Goal: Contribute content: Contribute content

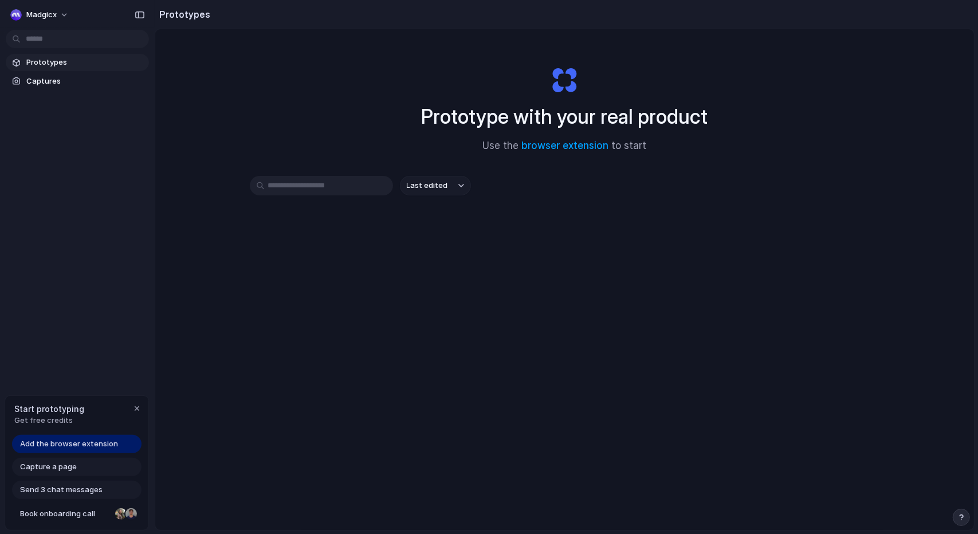
click at [95, 444] on span "Add the browser extension" at bounding box center [69, 443] width 98 height 11
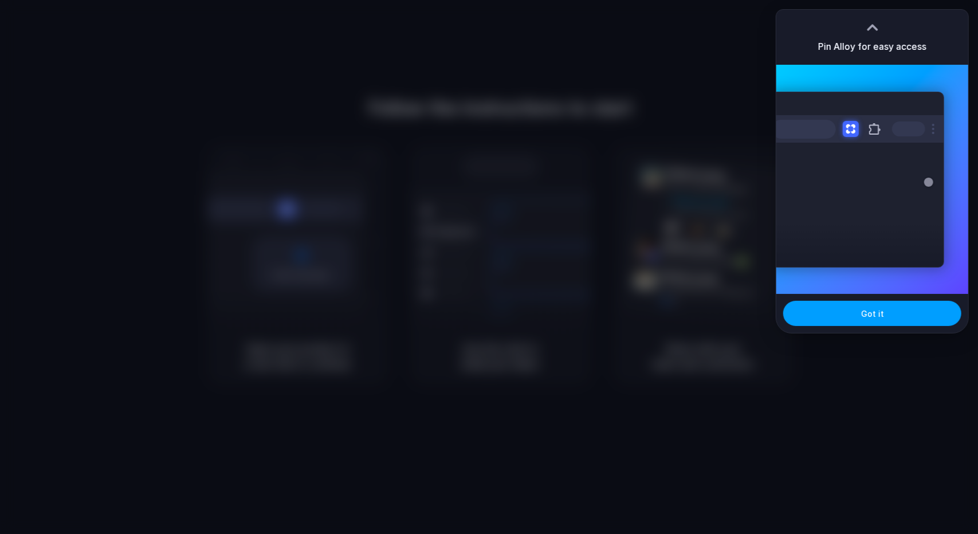
click at [864, 321] on button "Got it" at bounding box center [872, 313] width 178 height 25
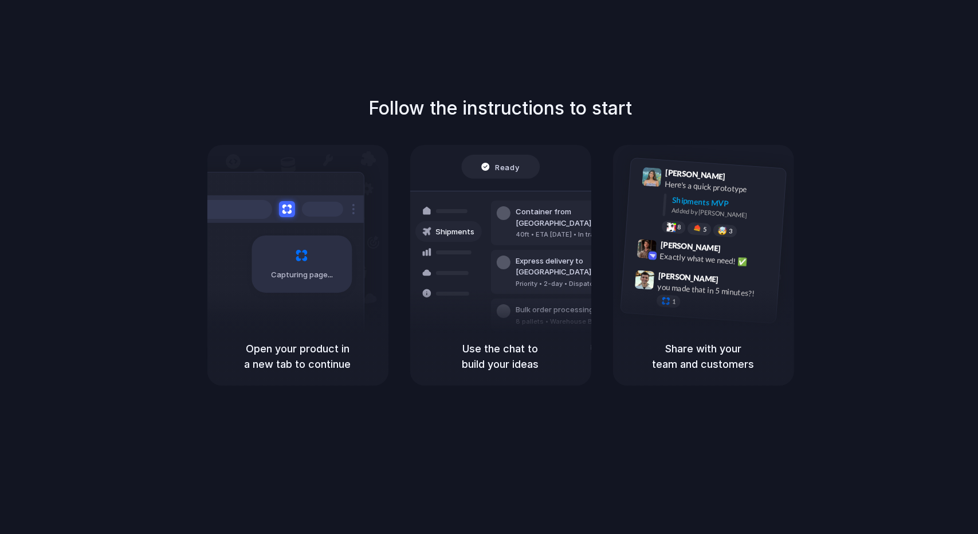
click at [903, 116] on div "Follow the instructions to start Capturing page Open your product in a new tab …" at bounding box center [500, 239] width 978 height 291
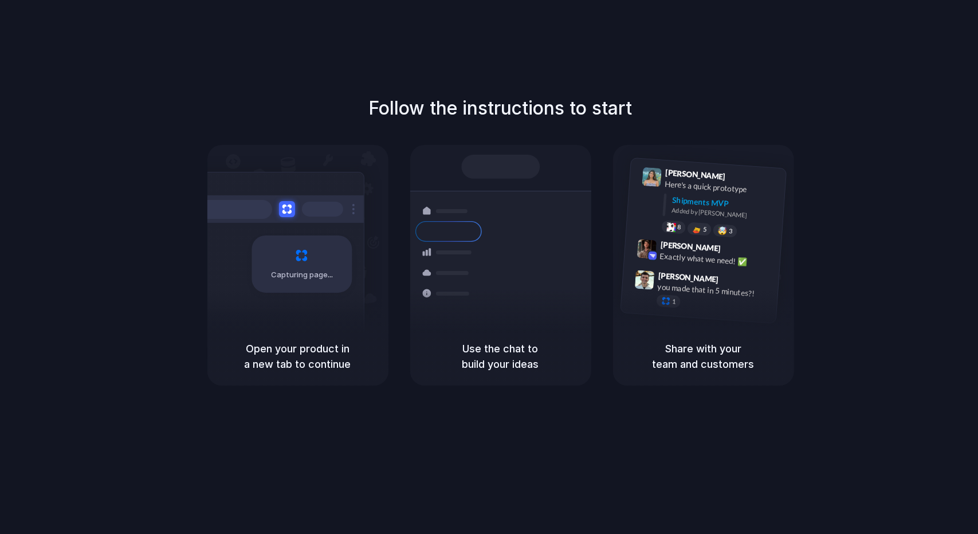
click at [883, 162] on div "Follow the instructions to start Capturing page Open your product in a new tab …" at bounding box center [500, 239] width 978 height 291
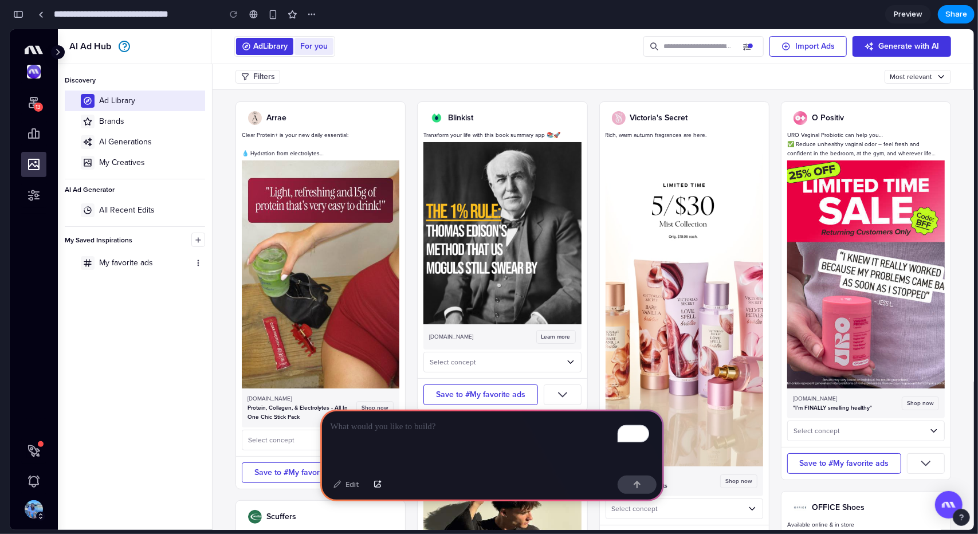
click at [377, 424] on p "To enrich screen reader interactions, please activate Accessibility in Grammarl…" at bounding box center [491, 427] width 323 height 14
click at [388, 180] on div at bounding box center [390, 175] width 14 height 14
click at [346, 492] on div "Edit" at bounding box center [347, 484] width 38 height 18
click at [341, 485] on div "Edit" at bounding box center [347, 484] width 38 height 18
click at [339, 486] on div "Edit" at bounding box center [347, 484] width 38 height 18
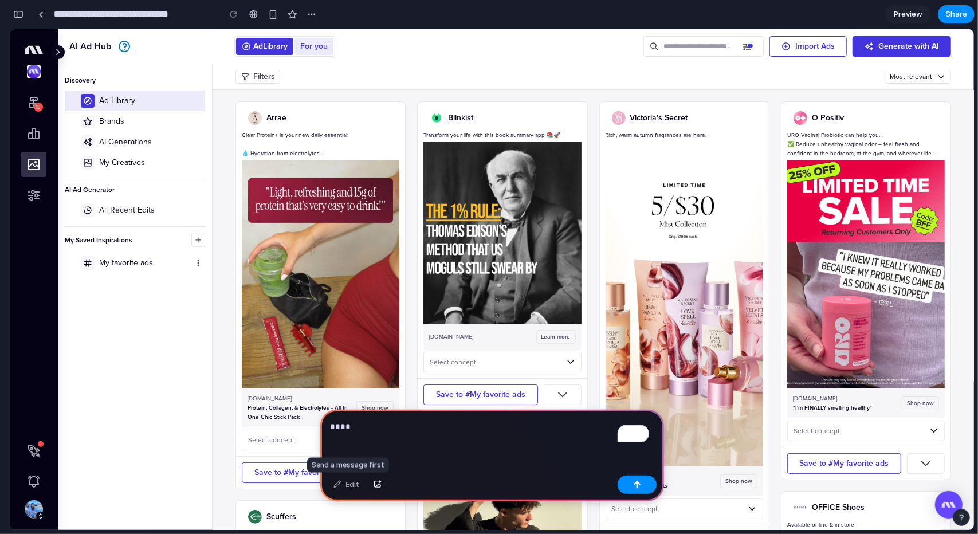
click at [339, 486] on div "Edit" at bounding box center [347, 484] width 38 height 18
click at [399, 457] on div "****" at bounding box center [492, 439] width 344 height 61
drag, startPoint x: 372, startPoint y: 456, endPoint x: 345, endPoint y: 456, distance: 26.3
click at [343, 484] on div "Edit" at bounding box center [347, 484] width 38 height 18
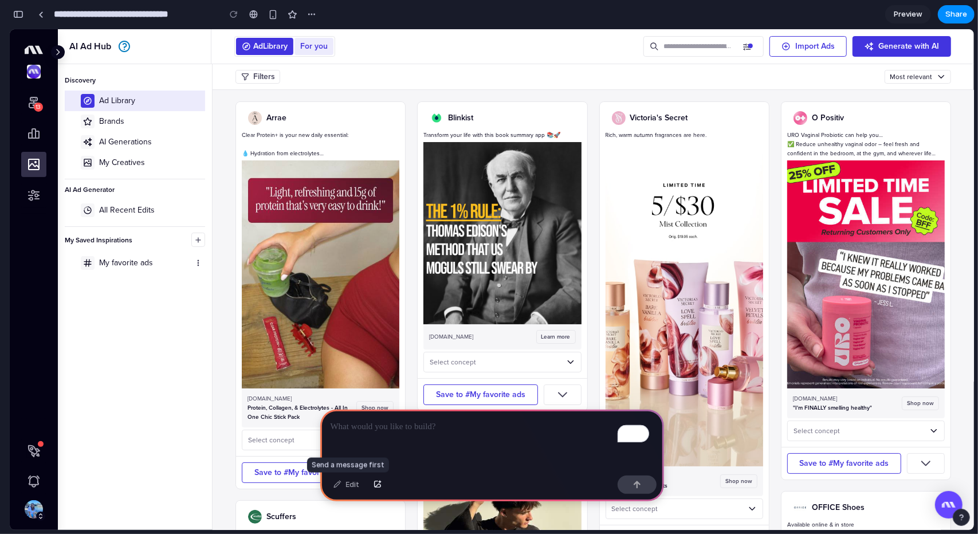
click at [343, 484] on div "Edit" at bounding box center [347, 484] width 38 height 18
click at [372, 432] on div "To enrich screen reader interactions, please activate Accessibility in Grammarl…" at bounding box center [492, 439] width 344 height 61
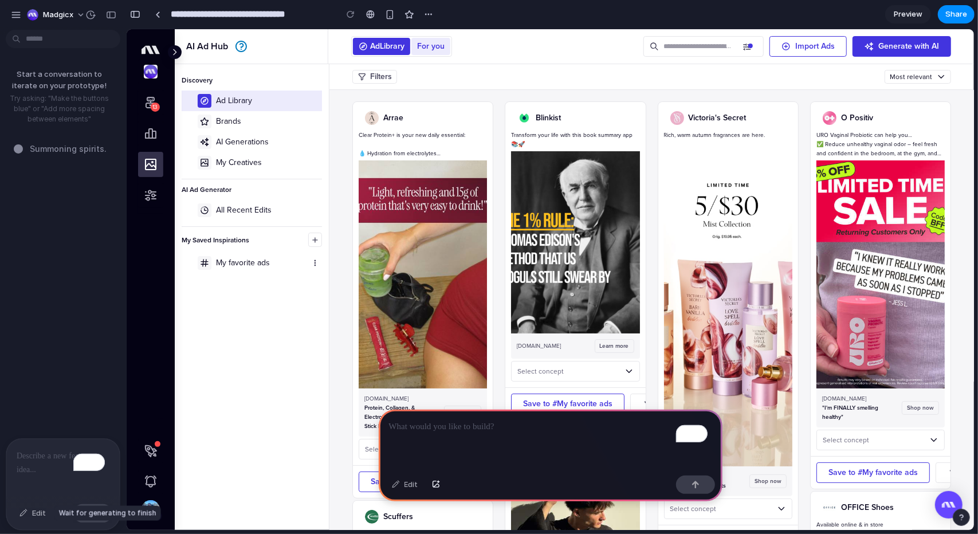
click at [22, 510] on div "Edit" at bounding box center [33, 513] width 38 height 18
click at [23, 518] on div "Edit" at bounding box center [33, 513] width 38 height 18
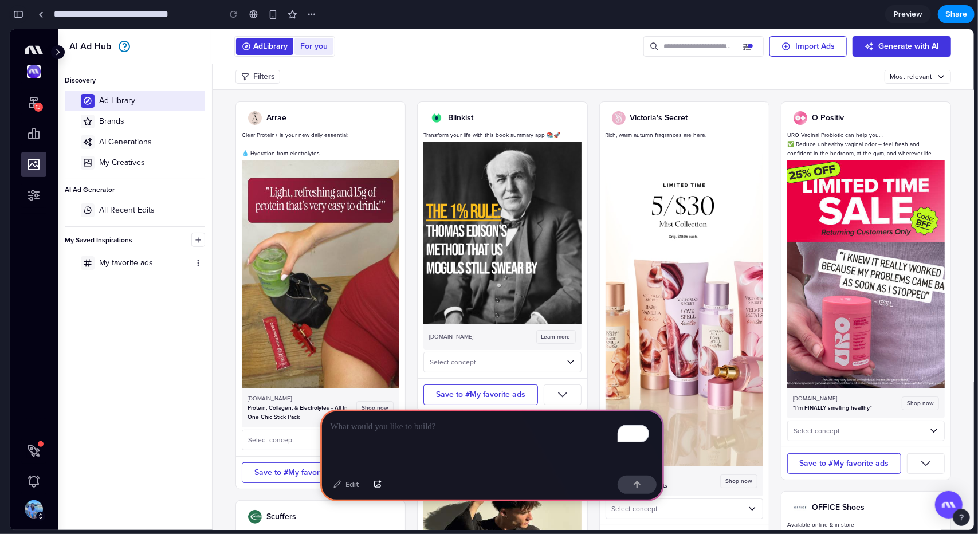
click at [24, 13] on button "button" at bounding box center [18, 14] width 18 height 18
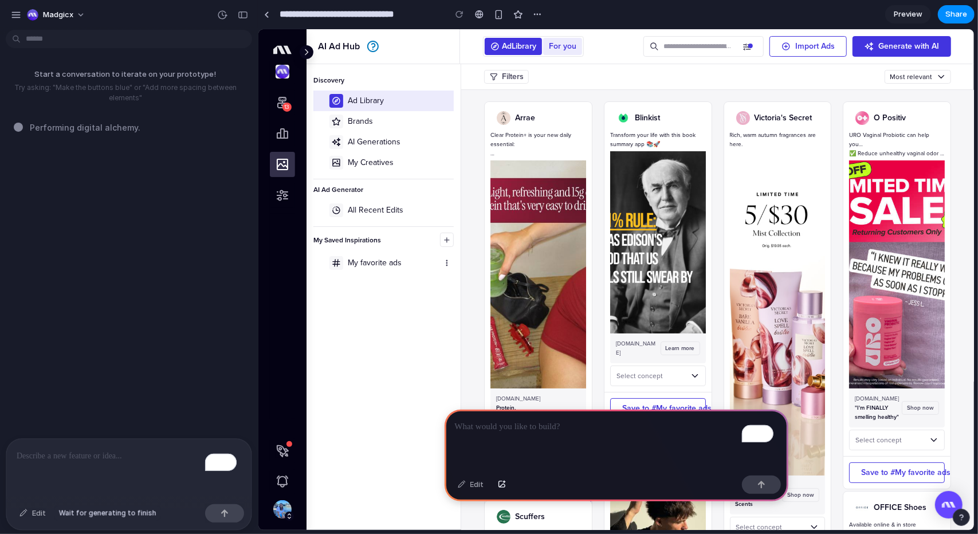
click at [36, 515] on div "Edit" at bounding box center [33, 513] width 38 height 18
click at [505, 429] on div "To enrich screen reader interactions, please activate Accessibility in Grammarl…" at bounding box center [616, 439] width 344 height 61
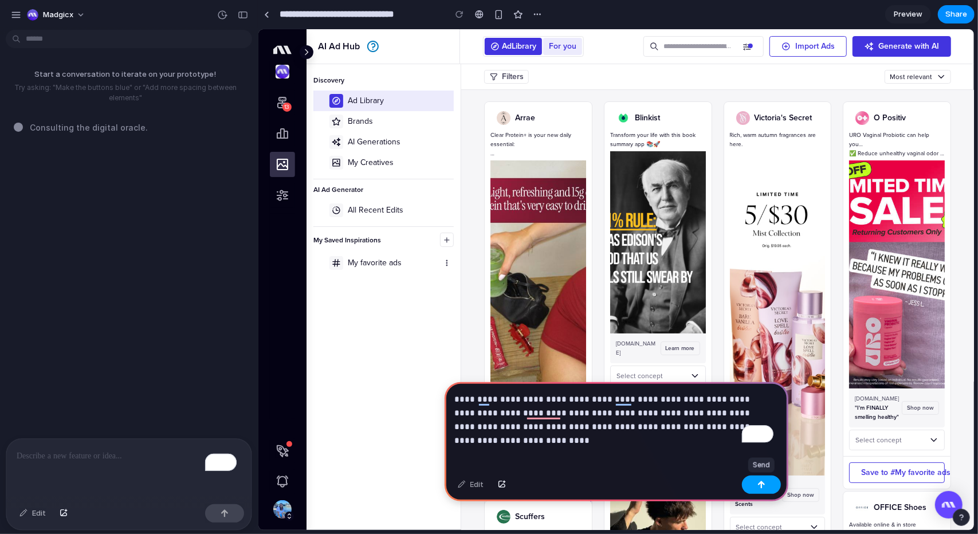
click at [767, 486] on button "button" at bounding box center [761, 484] width 39 height 18
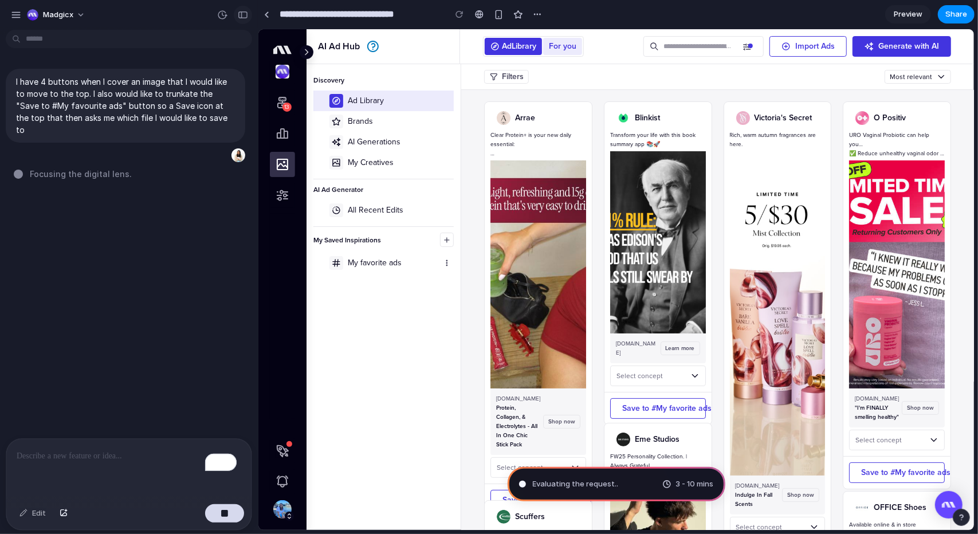
click at [243, 14] on div "button" at bounding box center [243, 15] width 10 height 8
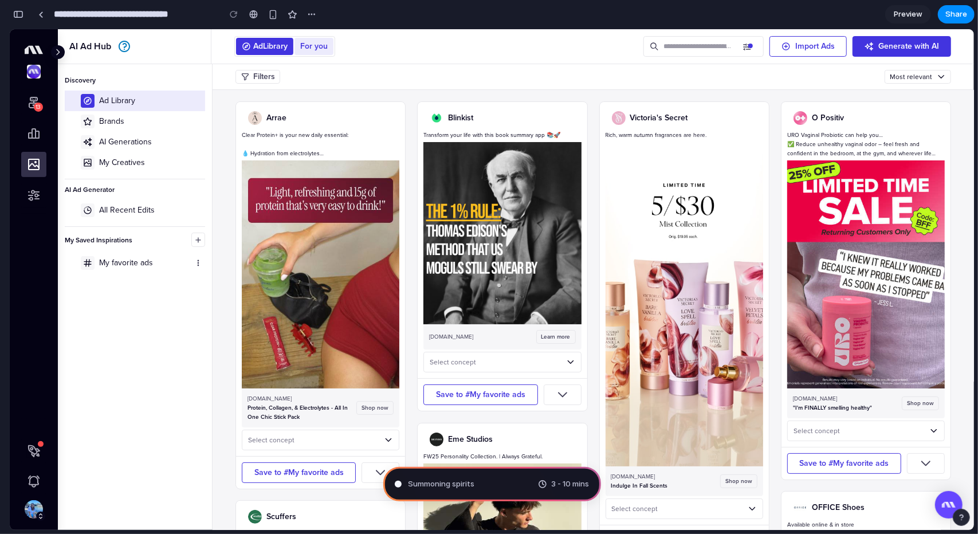
type input "**********"
click at [24, 17] on button "button" at bounding box center [18, 14] width 18 height 18
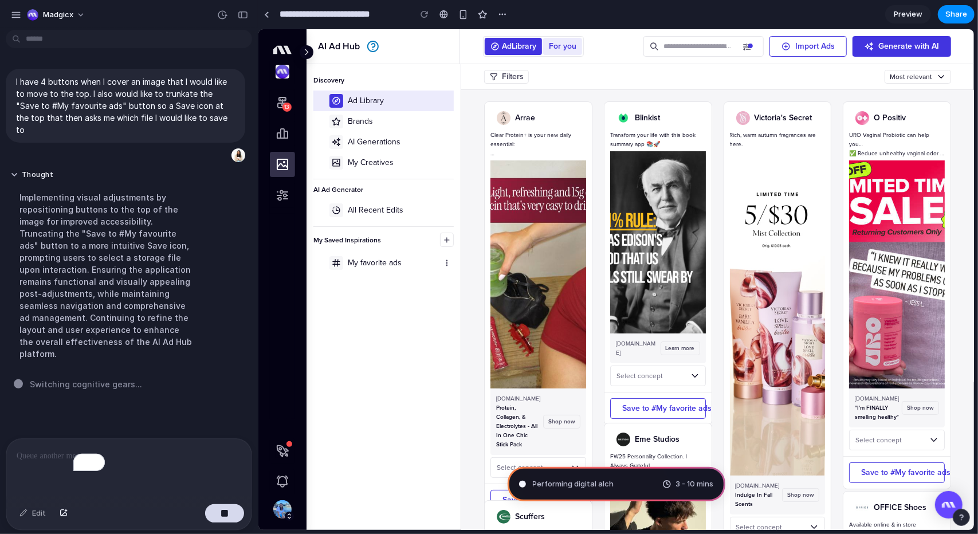
scroll to position [0, 0]
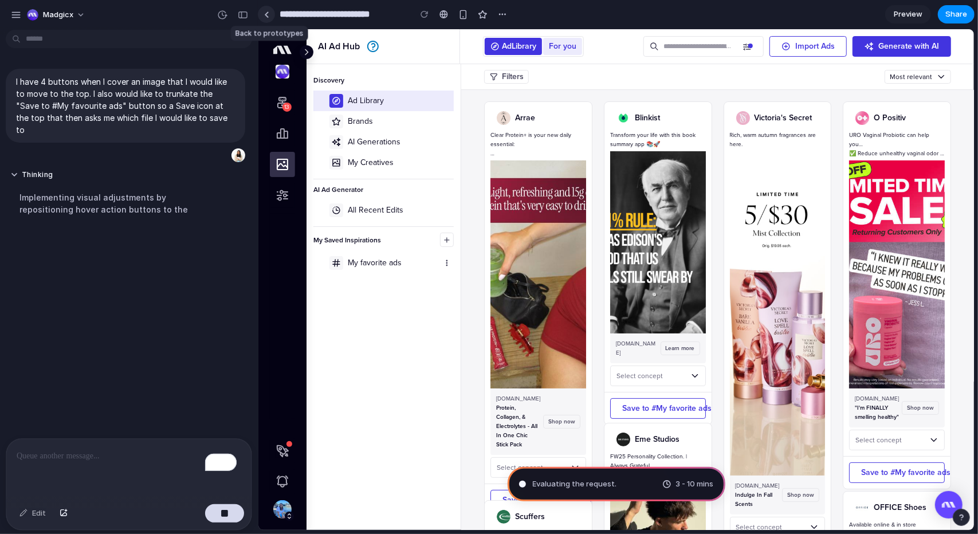
click at [264, 17] on div at bounding box center [266, 14] width 5 height 6
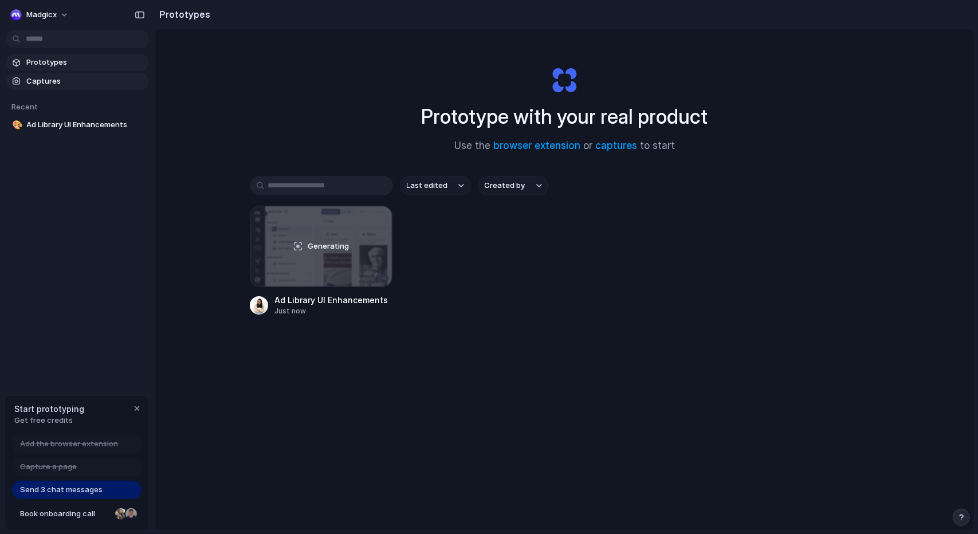
click at [49, 75] on link "Captures" at bounding box center [77, 81] width 143 height 17
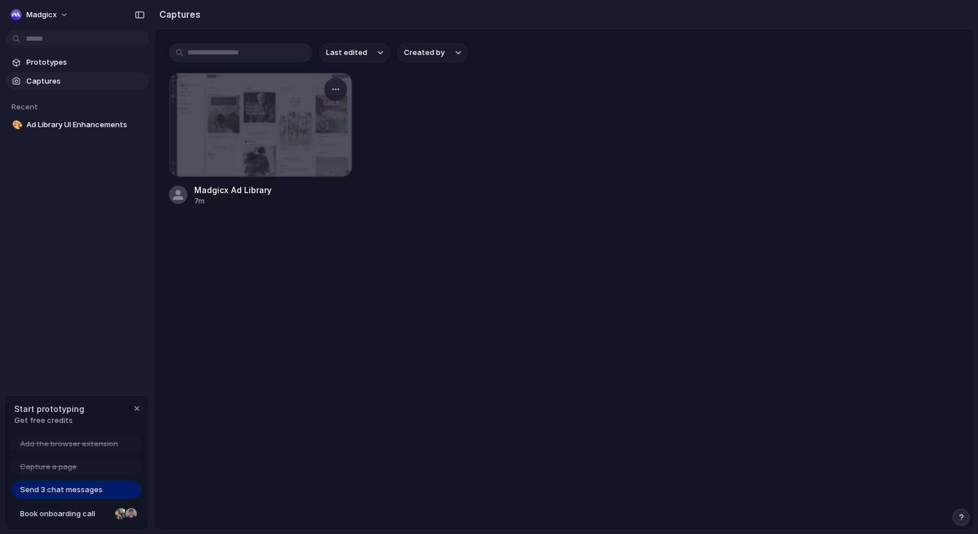
click at [297, 127] on div at bounding box center [261, 124] width 182 height 103
click at [52, 127] on span "Ad Library UI Enhancements" at bounding box center [85, 124] width 118 height 11
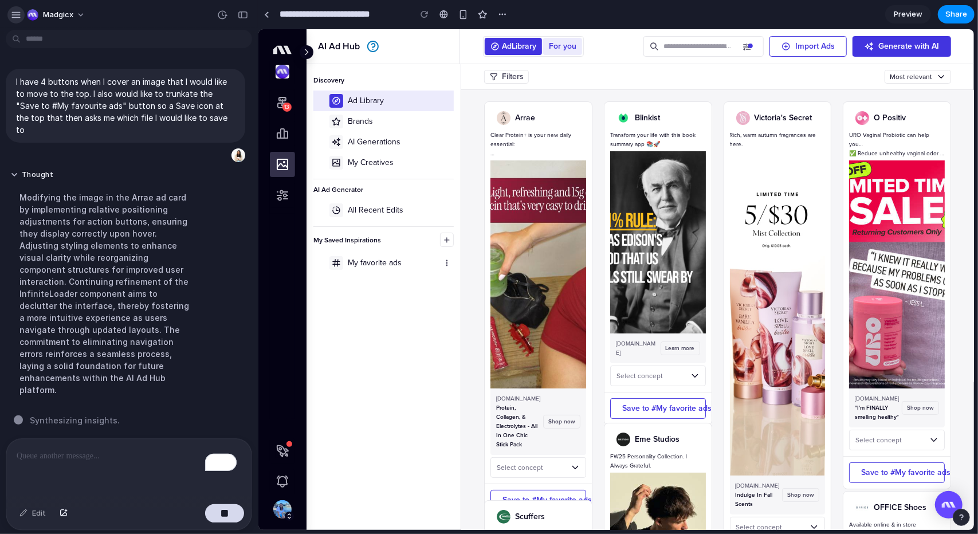
click at [18, 15] on div "button" at bounding box center [16, 15] width 10 height 10
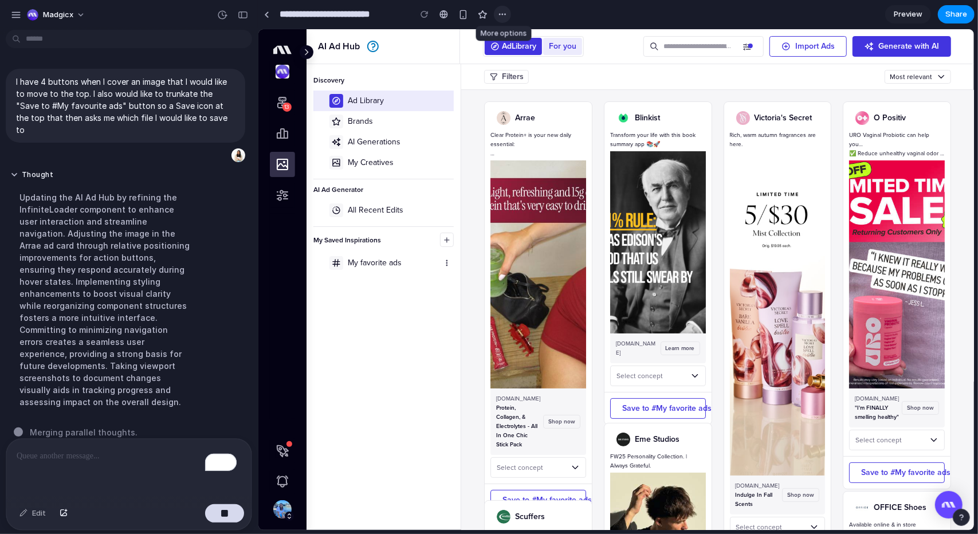
click at [506, 14] on div "button" at bounding box center [502, 14] width 9 height 9
click at [600, 19] on div "Duplicate Delete" at bounding box center [489, 267] width 978 height 534
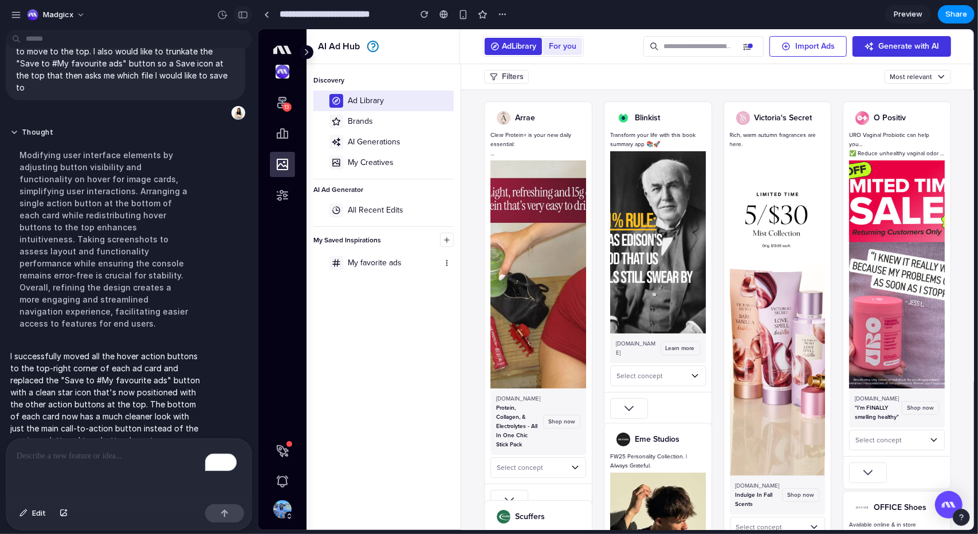
click at [241, 16] on div "button" at bounding box center [243, 15] width 10 height 8
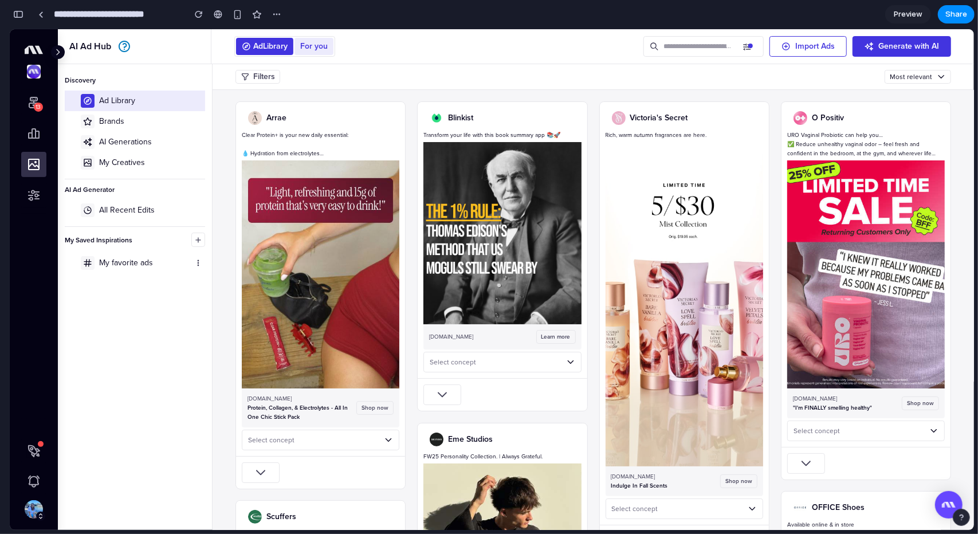
scroll to position [68, 0]
click at [23, 10] on div "button" at bounding box center [18, 14] width 10 height 8
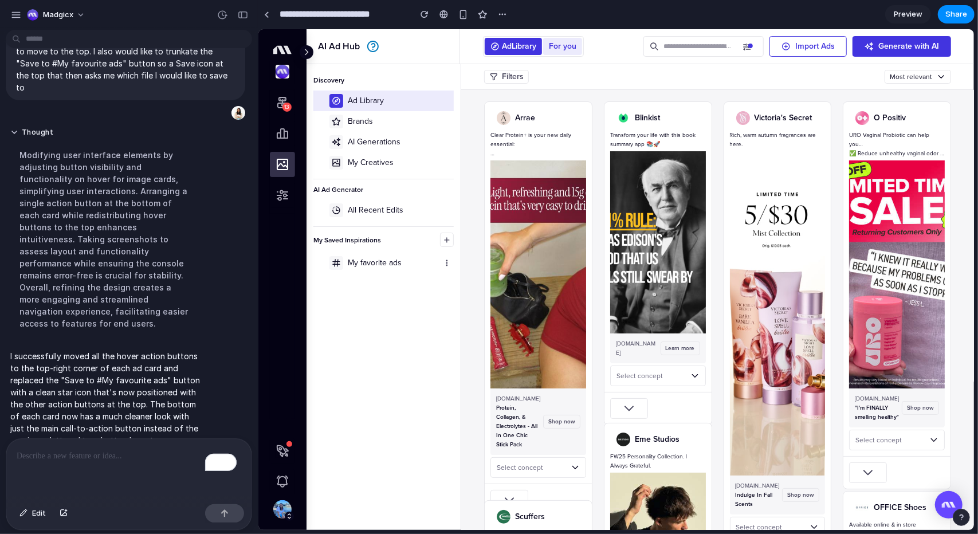
scroll to position [42, 0]
click at [692, 117] on icon at bounding box center [695, 116] width 9 height 9
click at [245, 14] on div "button" at bounding box center [243, 15] width 10 height 8
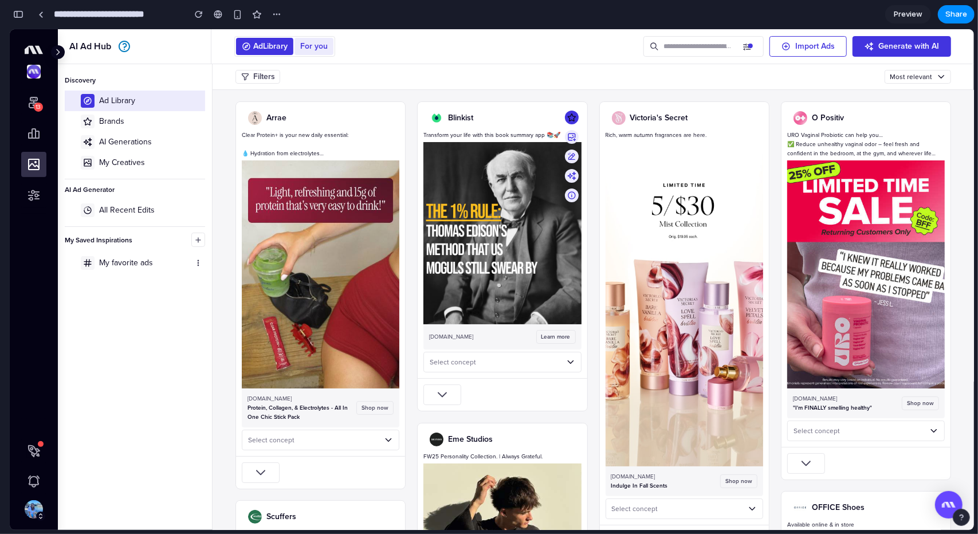
click at [570, 115] on icon at bounding box center [571, 116] width 9 height 9
click at [390, 118] on use at bounding box center [389, 117] width 8 height 8
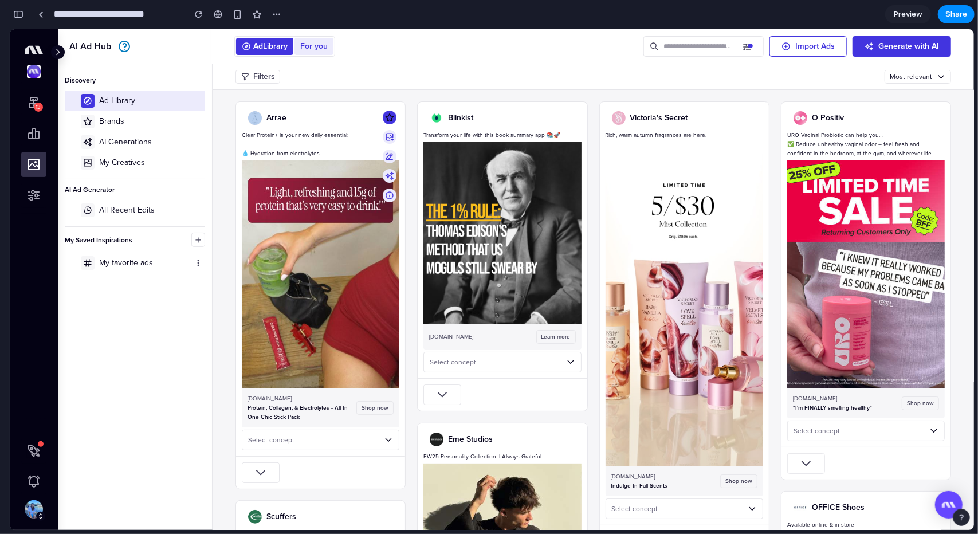
click at [390, 118] on use at bounding box center [389, 117] width 8 height 8
click at [265, 467] on icon "button" at bounding box center [261, 472] width 14 height 14
click at [435, 394] on icon "button" at bounding box center [442, 394] width 14 height 14
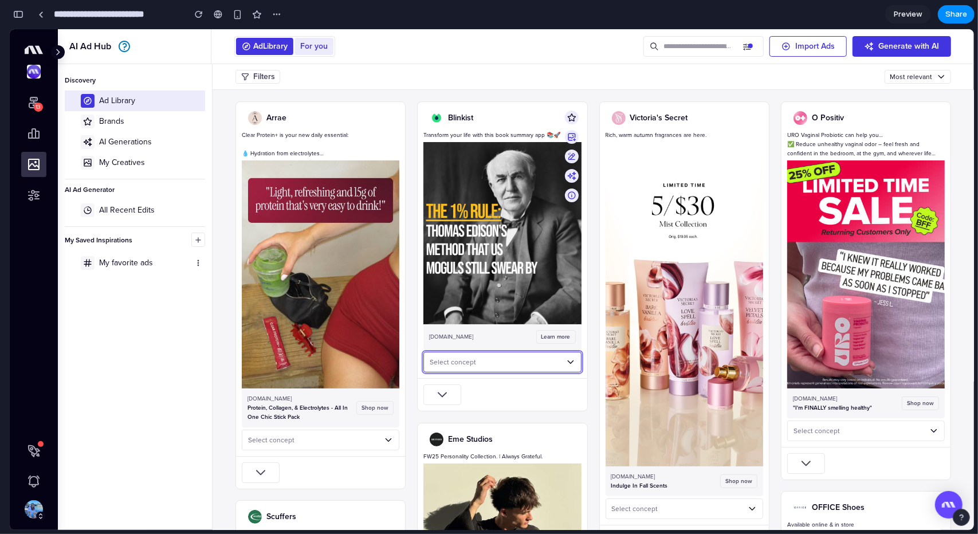
click at [494, 368] on div "Select concept" at bounding box center [501, 361] width 157 height 21
click at [487, 362] on div "Select concept" at bounding box center [497, 361] width 136 height 14
click at [16, 17] on div "button" at bounding box center [18, 14] width 10 height 8
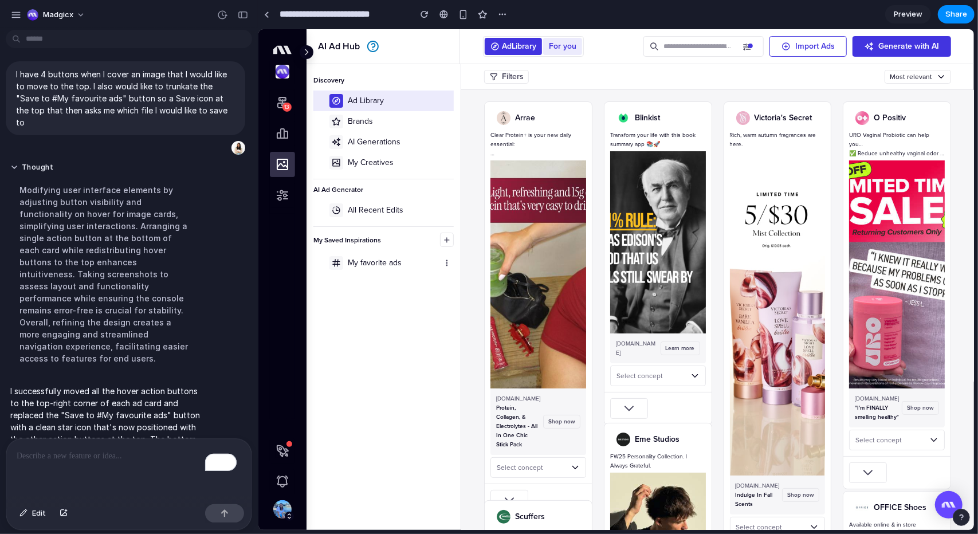
scroll to position [7, 0]
click at [577, 117] on icon at bounding box center [575, 116] width 9 height 9
click at [241, 17] on div "button" at bounding box center [243, 15] width 10 height 8
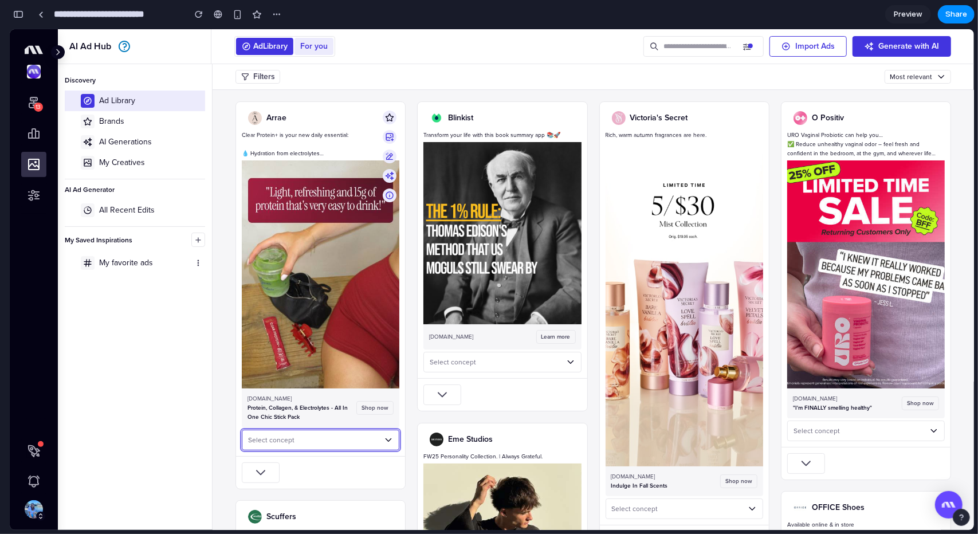
click at [341, 441] on div "Select concept" at bounding box center [316, 439] width 136 height 14
click at [264, 470] on use "button" at bounding box center [260, 472] width 9 height 5
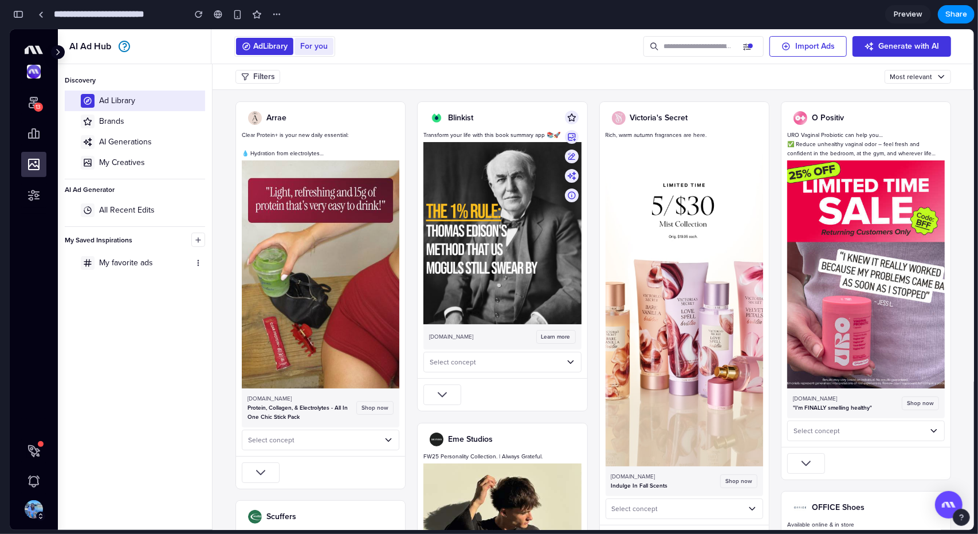
click at [448, 398] on div "button" at bounding box center [442, 394] width 38 height 21
click at [503, 363] on div "Select concept" at bounding box center [497, 361] width 136 height 14
drag, startPoint x: 18, startPoint y: 17, endPoint x: 12, endPoint y: 10, distance: 8.9
click at [12, 10] on button "button" at bounding box center [18, 14] width 18 height 18
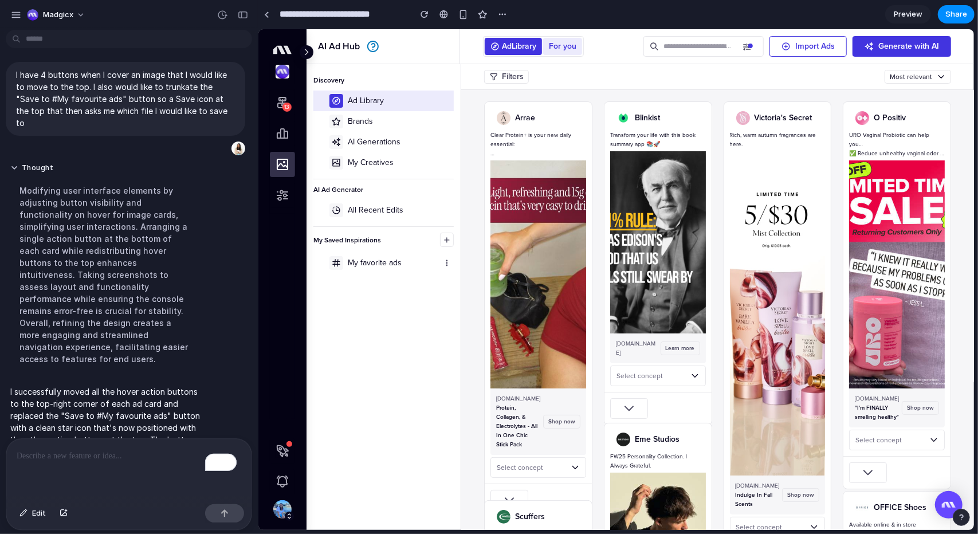
scroll to position [42, 0]
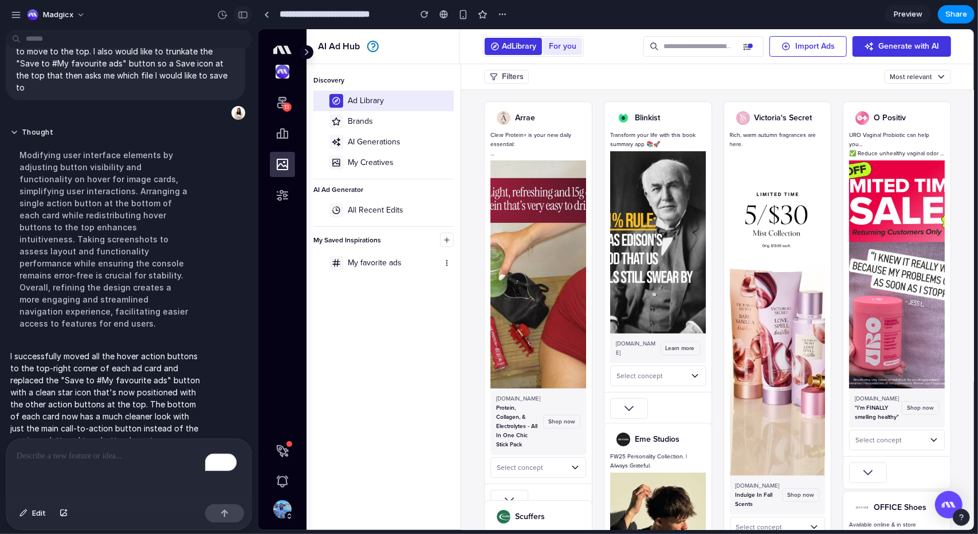
click at [242, 17] on div "button" at bounding box center [243, 15] width 10 height 8
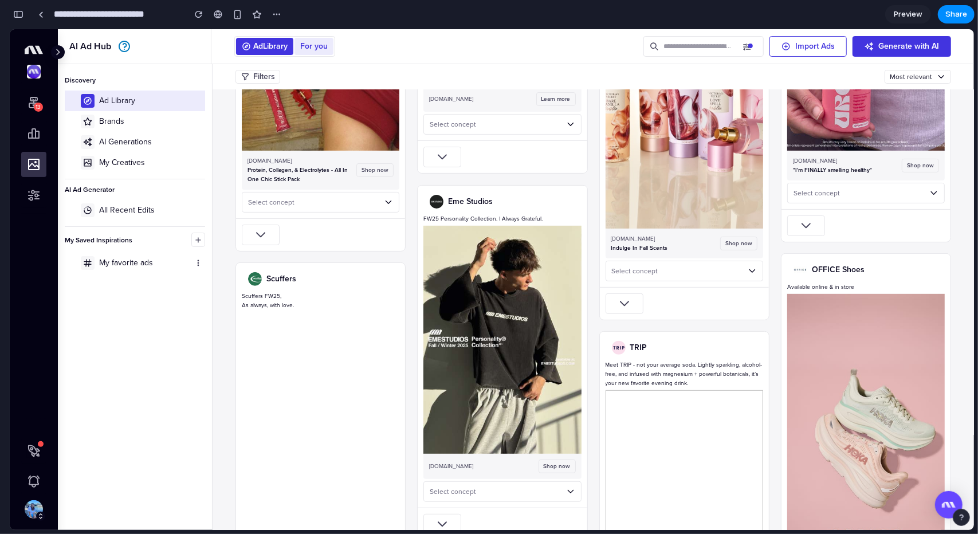
scroll to position [0, 0]
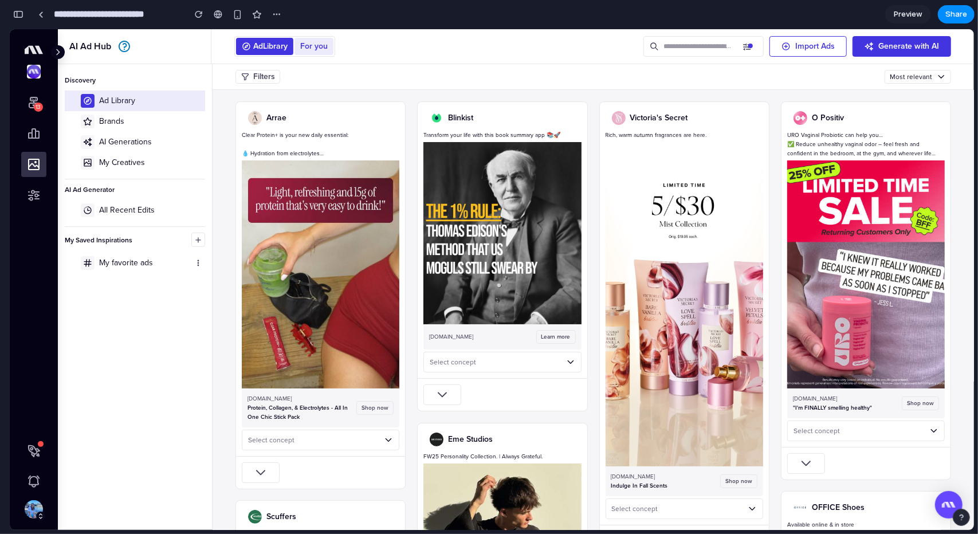
click at [50, 62] on div "13" at bounding box center [34, 279] width 48 height 501
drag, startPoint x: 21, startPoint y: 18, endPoint x: 16, endPoint y: 11, distance: 8.7
click at [16, 11] on div "button" at bounding box center [18, 14] width 10 height 8
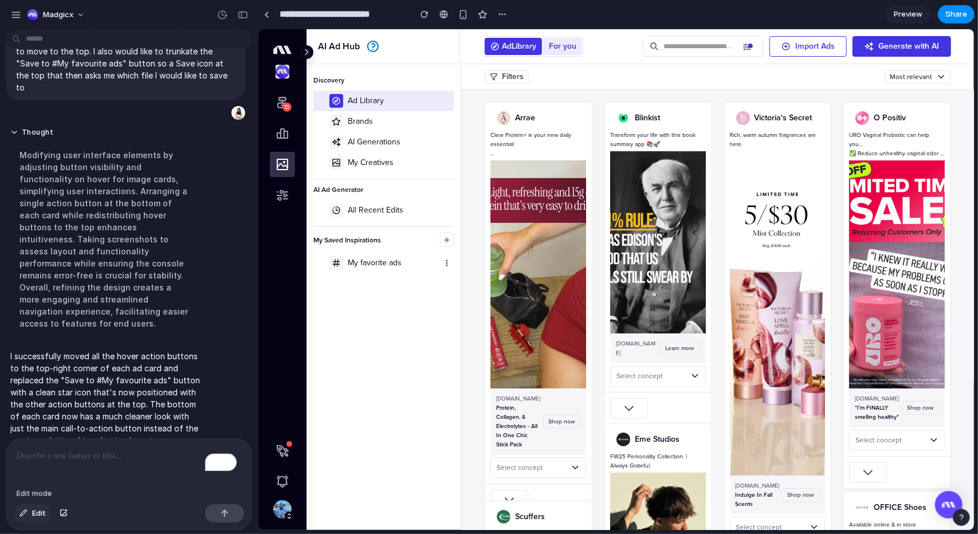
click at [32, 515] on span "Edit" at bounding box center [39, 512] width 14 height 11
click at [505, 487] on div at bounding box center [615, 279] width 715 height 500
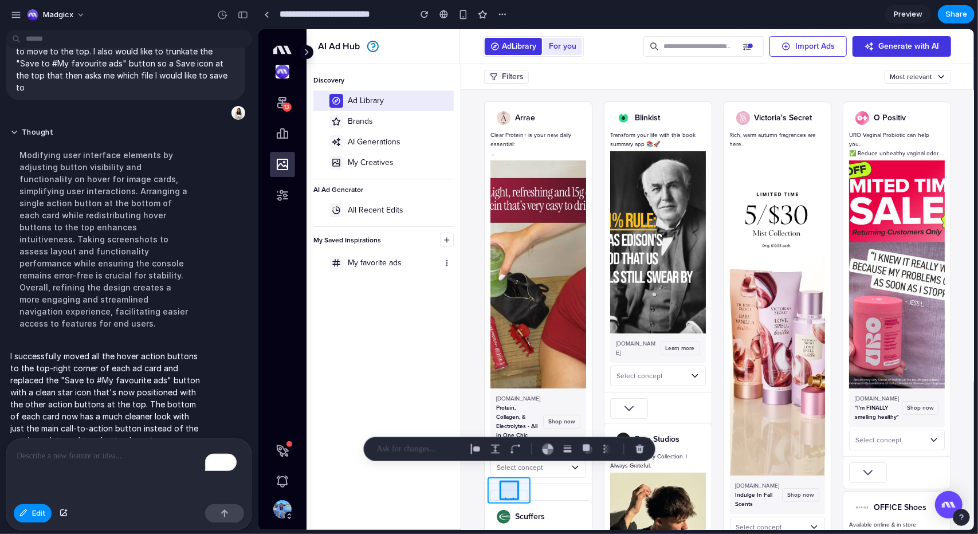
click at [498, 487] on div at bounding box center [615, 279] width 715 height 500
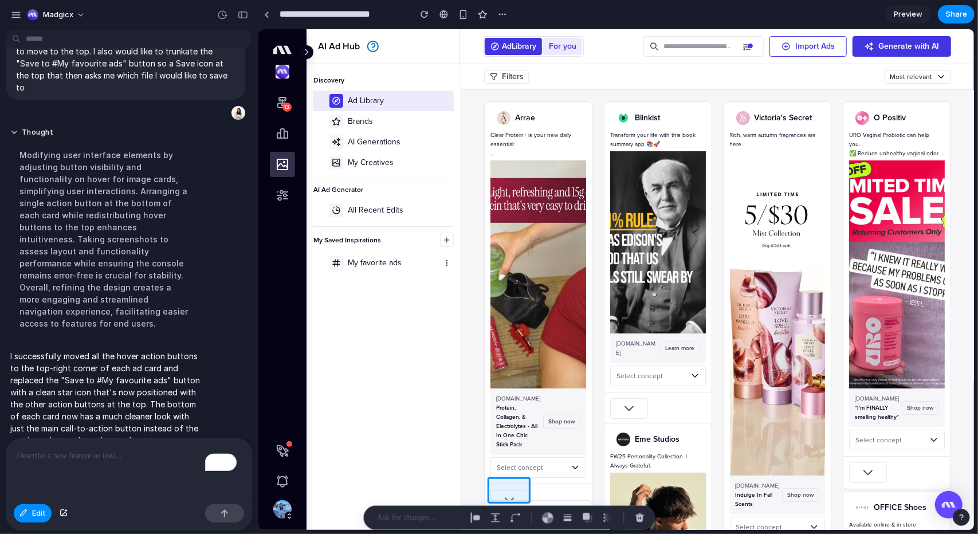
click at [417, 526] on div at bounding box center [509, 518] width 291 height 24
click at [413, 519] on p at bounding box center [419, 518] width 85 height 14
click at [641, 517] on div "button" at bounding box center [640, 518] width 10 height 10
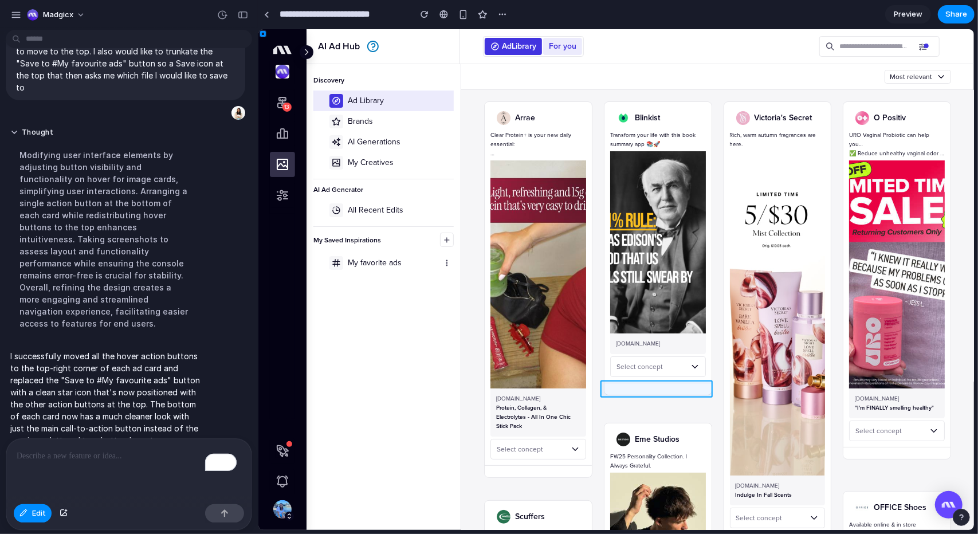
click at [643, 389] on div at bounding box center [615, 279] width 715 height 500
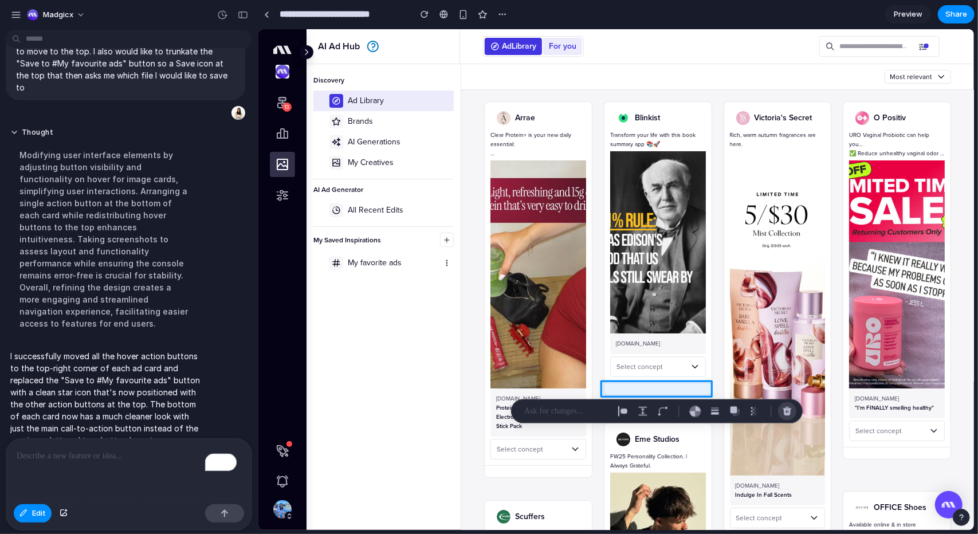
click at [791, 405] on button "button" at bounding box center [787, 411] width 18 height 18
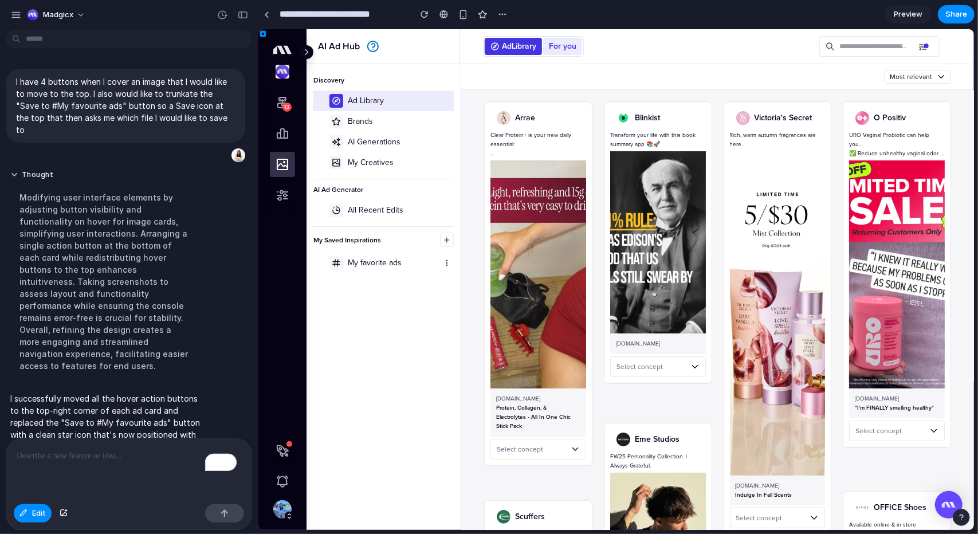
scroll to position [42, 0]
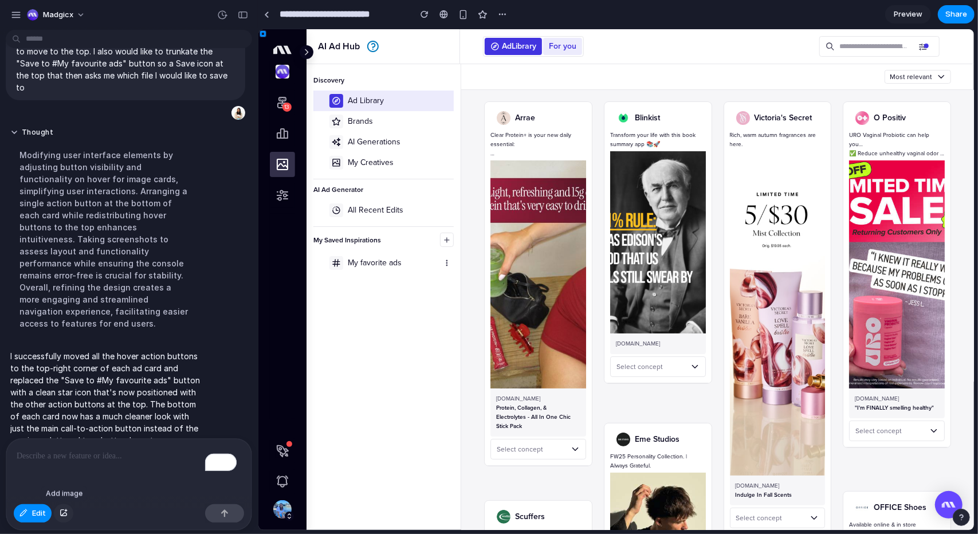
click at [63, 514] on div "button" at bounding box center [64, 513] width 8 height 7
